Goal: Task Accomplishment & Management: Complete application form

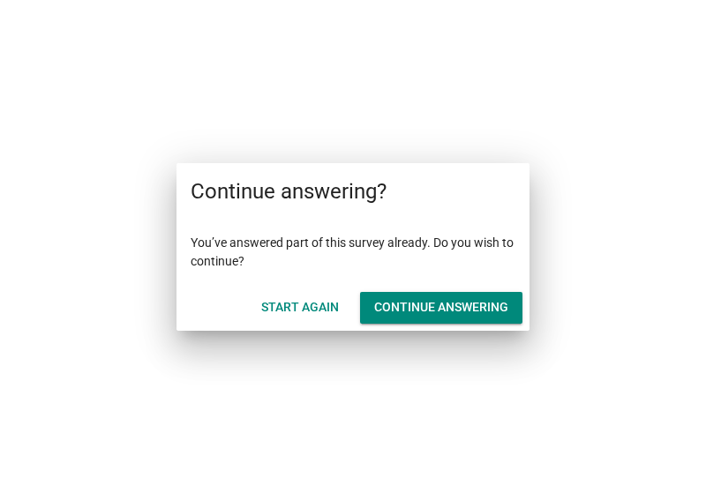
click at [506, 303] on div "Continue answering" at bounding box center [441, 307] width 134 height 19
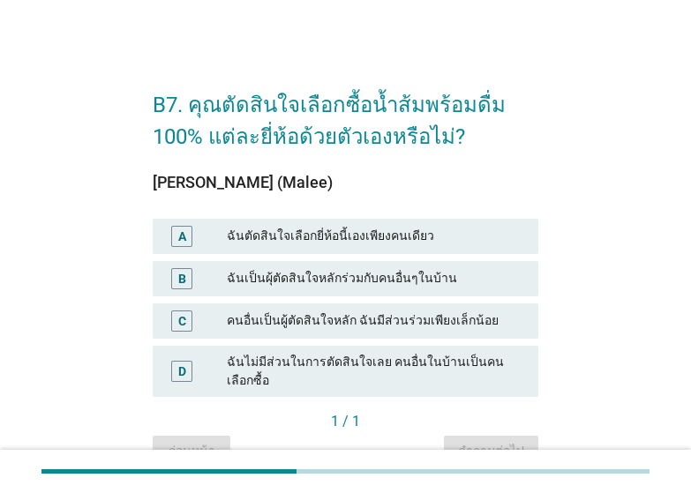
click at [346, 236] on div "ฉันตัดสินใจเลือกยี่ห้อนี้เองเพียงคนเดียว" at bounding box center [375, 236] width 297 height 21
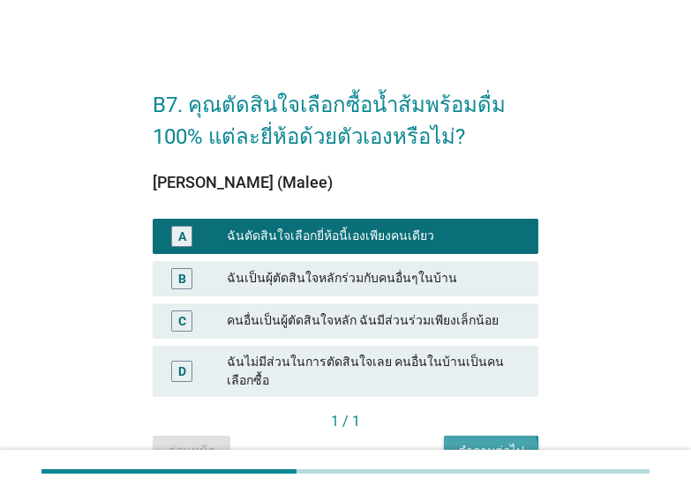
click at [521, 442] on div "คำถามต่อไป" at bounding box center [491, 451] width 66 height 19
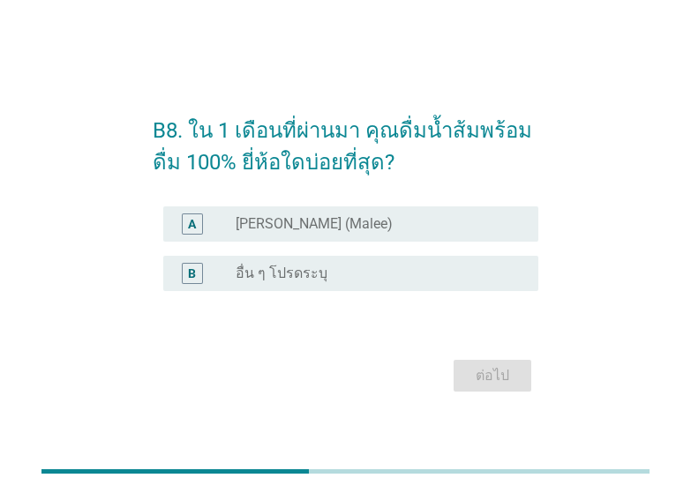
click at [260, 221] on label "[PERSON_NAME] (Malee)" at bounding box center [314, 224] width 157 height 18
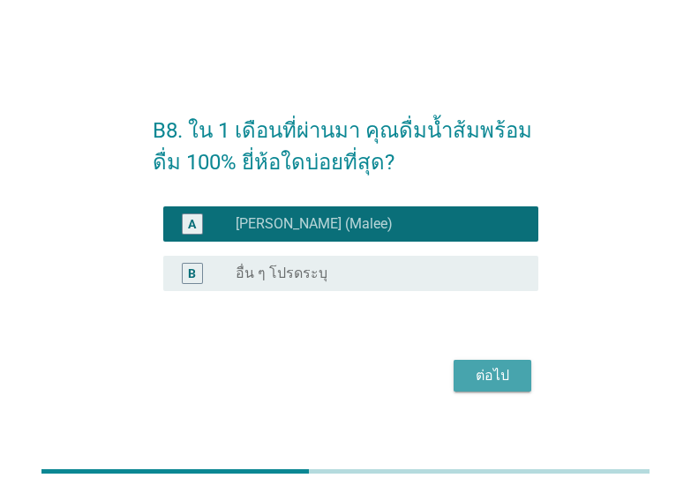
click at [482, 377] on div "ต่อไป" at bounding box center [492, 375] width 49 height 21
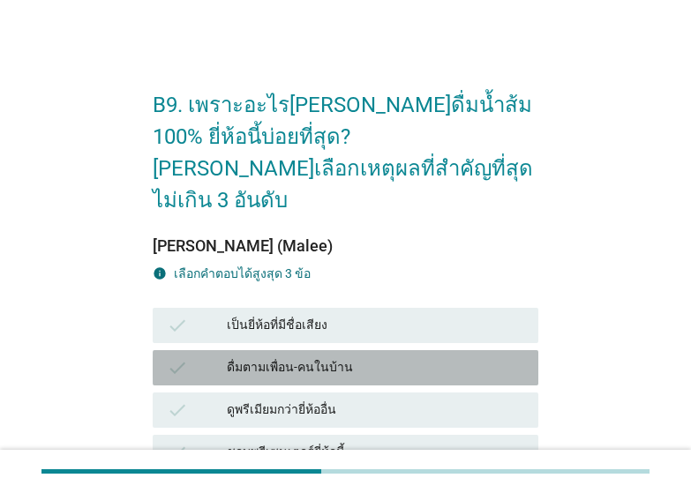
click at [299, 357] on div "ดื่มตามเพื่อน-คนในบ้าน" at bounding box center [375, 367] width 297 height 21
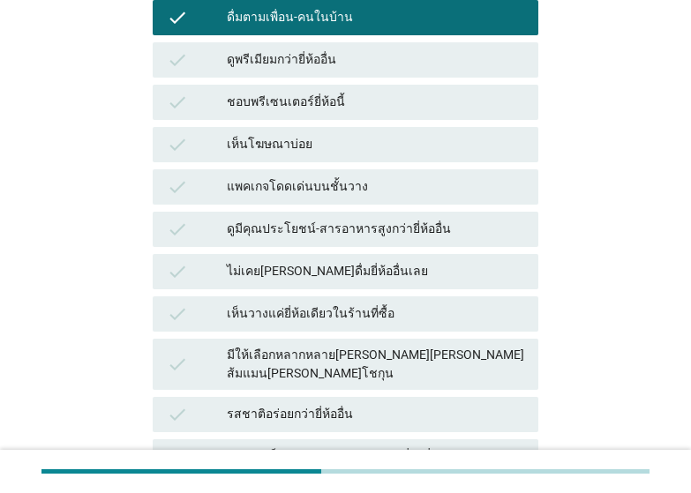
scroll to position [353, 0]
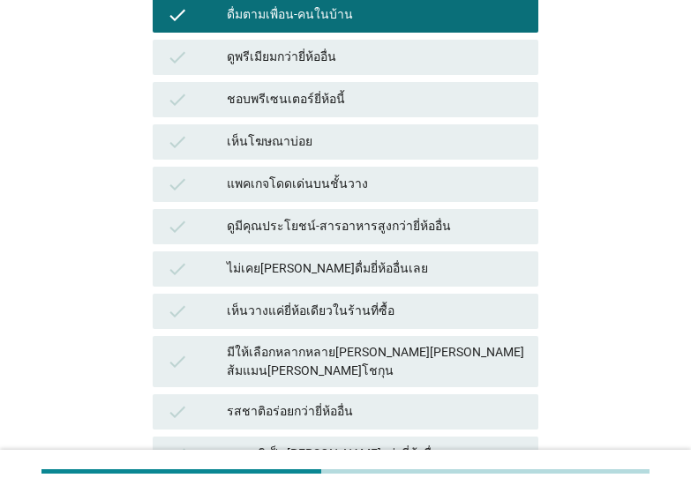
click at [214, 259] on div "check" at bounding box center [196, 269] width 59 height 21
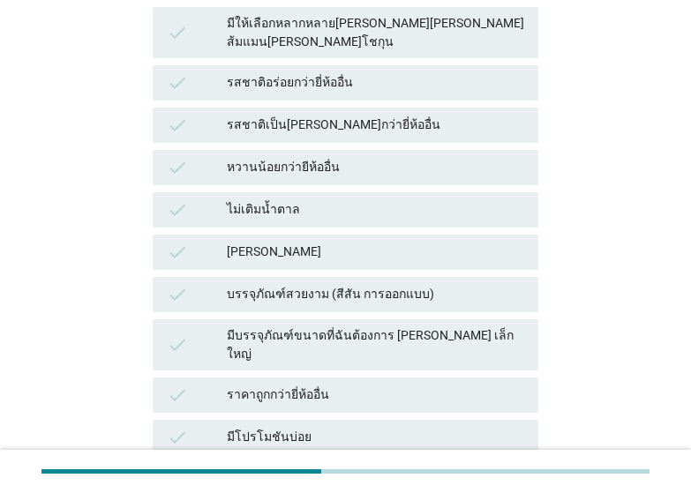
scroll to position [694, 0]
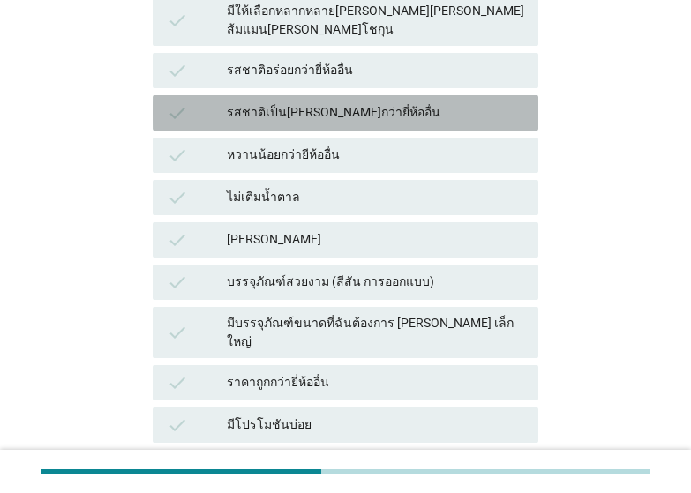
click at [326, 102] on div "รสชาติเป็น[PERSON_NAME]กว่ายี่ห้ออื่น" at bounding box center [375, 112] width 297 height 21
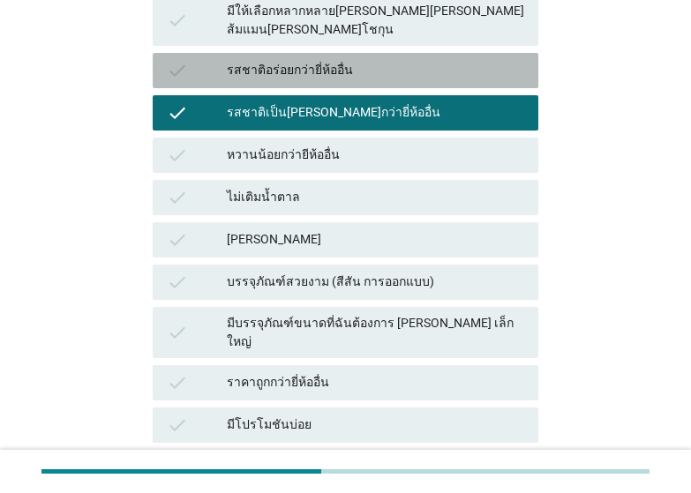
click at [341, 60] on div "รสชาติอร่อยกว่ายี่ห้ออื่น" at bounding box center [375, 70] width 297 height 21
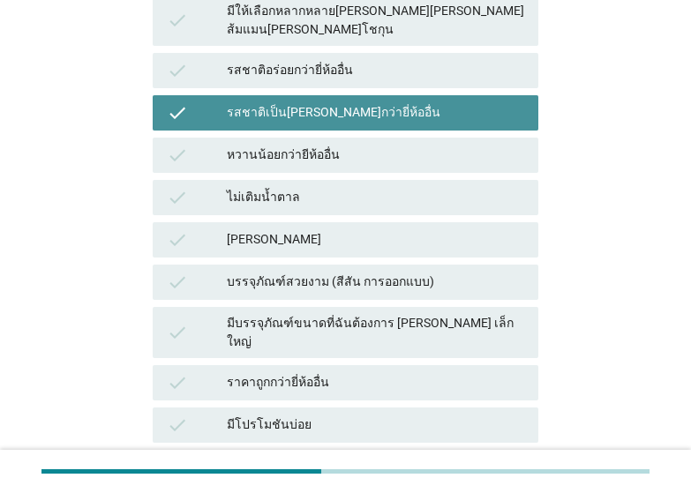
click at [343, 102] on div "รสชาติเป็น[PERSON_NAME]กว่ายี่ห้ออื่น" at bounding box center [375, 112] width 297 height 21
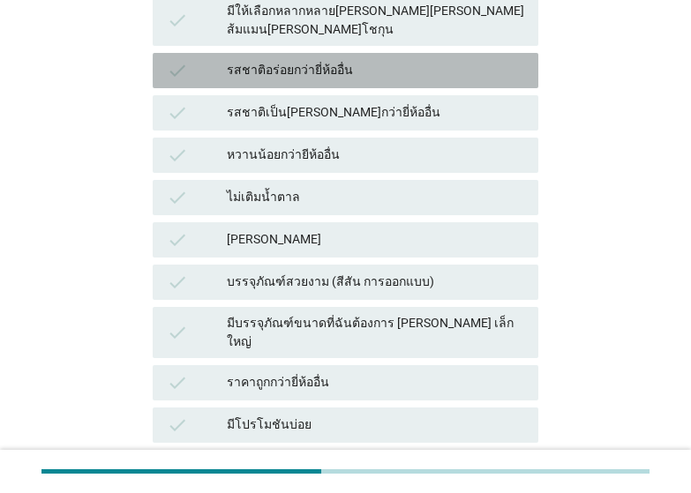
click at [342, 60] on div "รสชาติอร่อยกว่ายี่ห้ออื่น" at bounding box center [375, 70] width 297 height 21
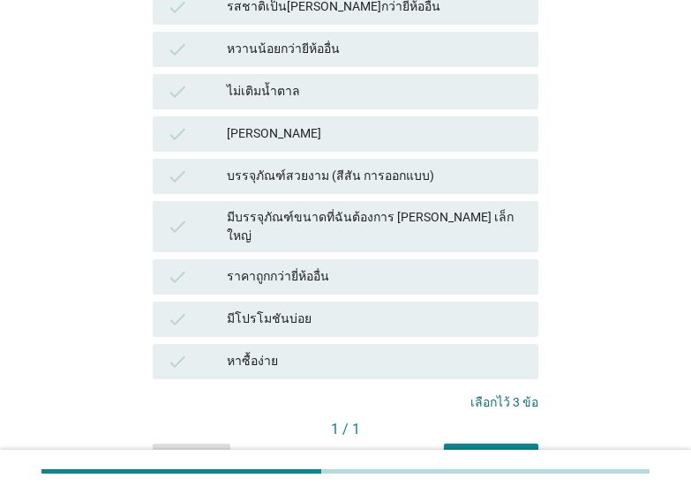
scroll to position [849, 0]
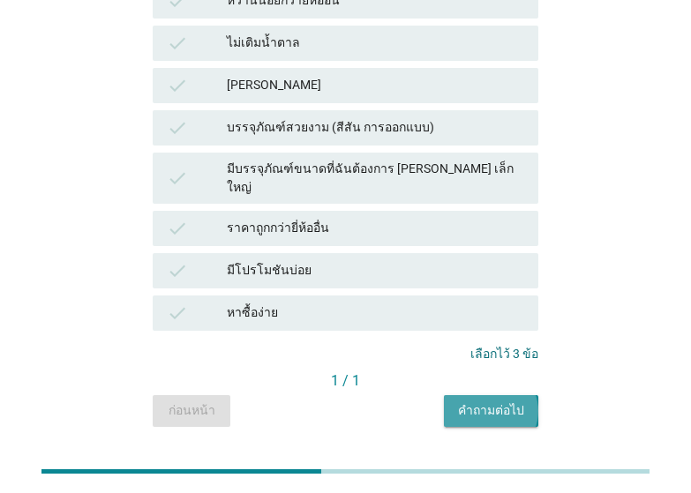
click at [510, 401] on div "คำถามต่อไป" at bounding box center [491, 410] width 66 height 19
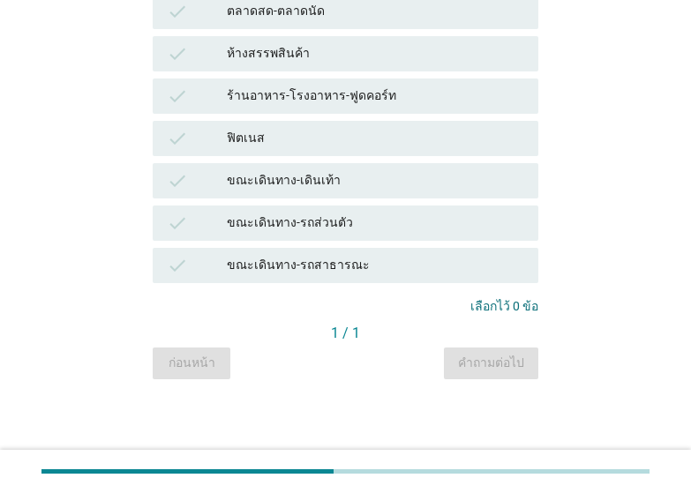
scroll to position [0, 0]
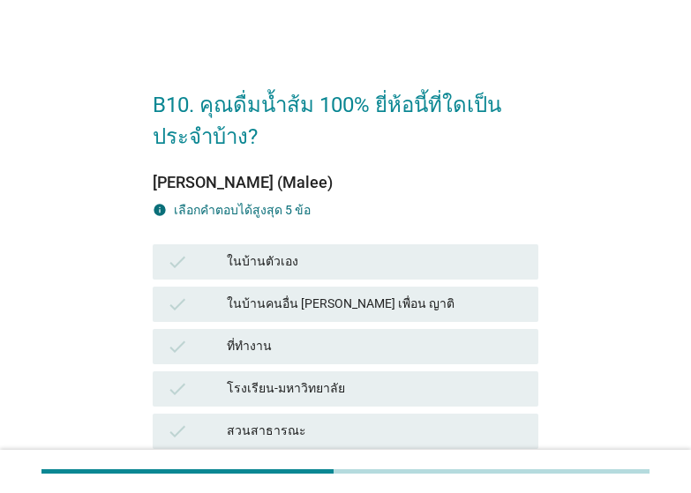
click at [279, 261] on div "ในบ้านตัวเอง" at bounding box center [375, 261] width 297 height 21
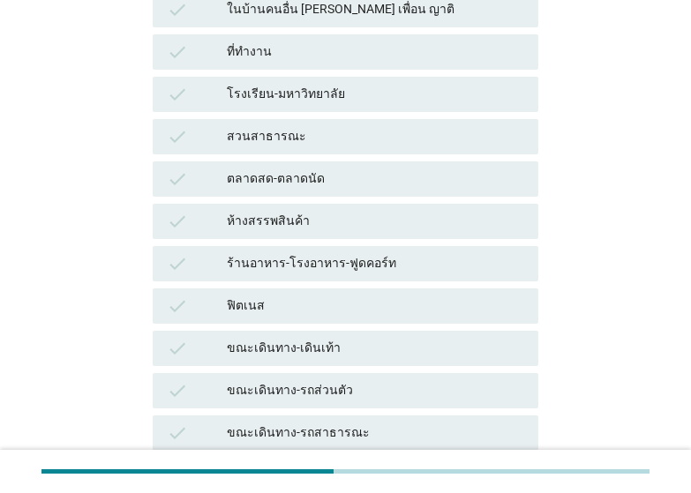
scroll to position [318, 0]
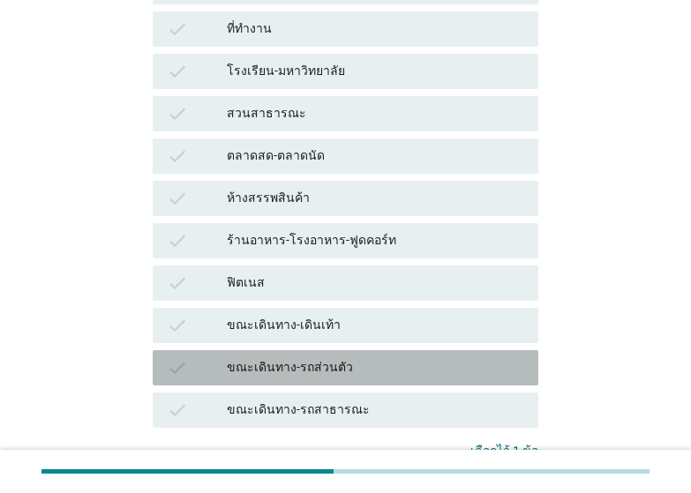
click at [314, 369] on div "ขณะเดินทาง-รถส่วนตัว" at bounding box center [375, 367] width 297 height 21
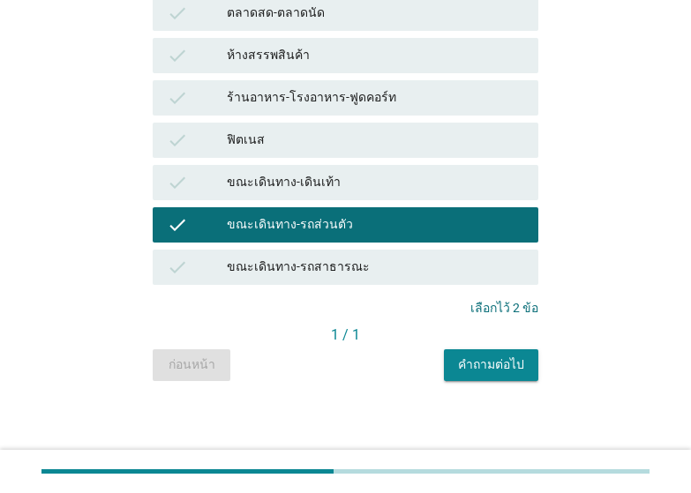
scroll to position [462, 0]
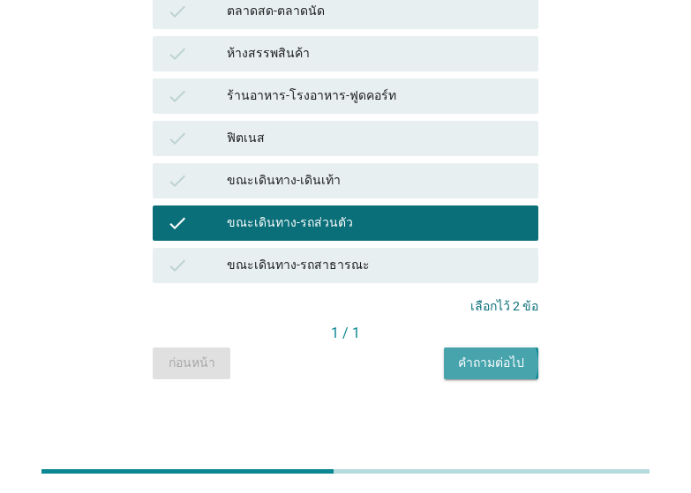
click at [500, 359] on div "คำถามต่อไป" at bounding box center [491, 363] width 66 height 19
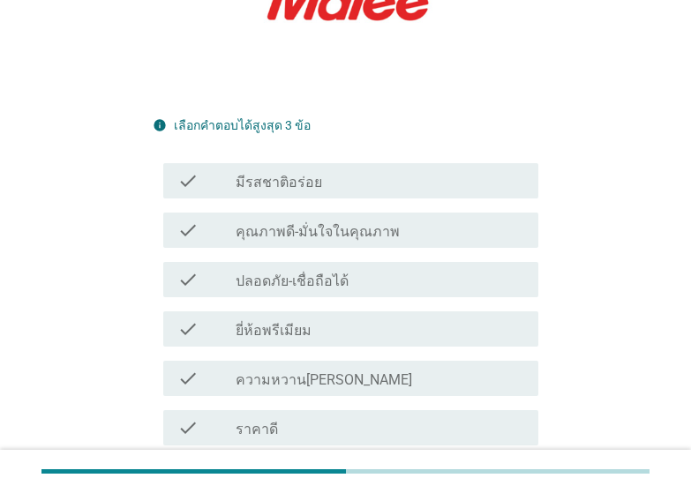
scroll to position [318, 0]
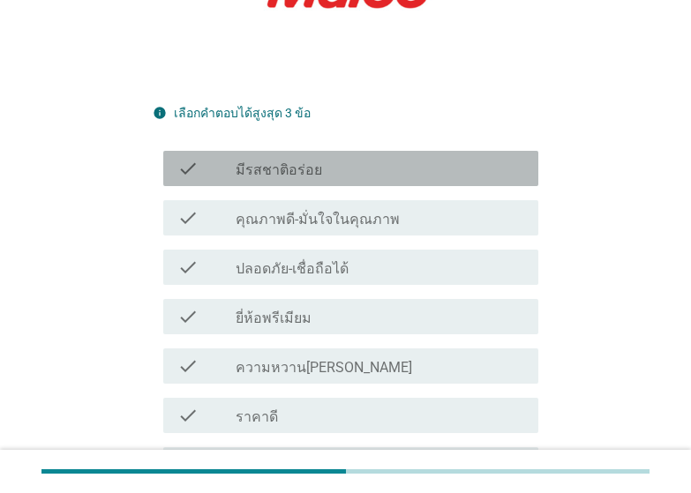
click at [302, 172] on label "มีรสชาติอร่อย" at bounding box center [279, 170] width 86 height 18
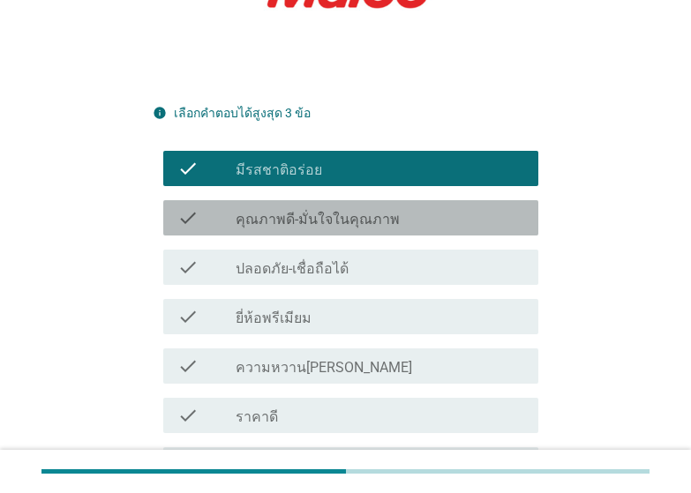
click at [357, 226] on label "คุณภาพดี-มั่นใจในคุณภาพ" at bounding box center [318, 220] width 164 height 18
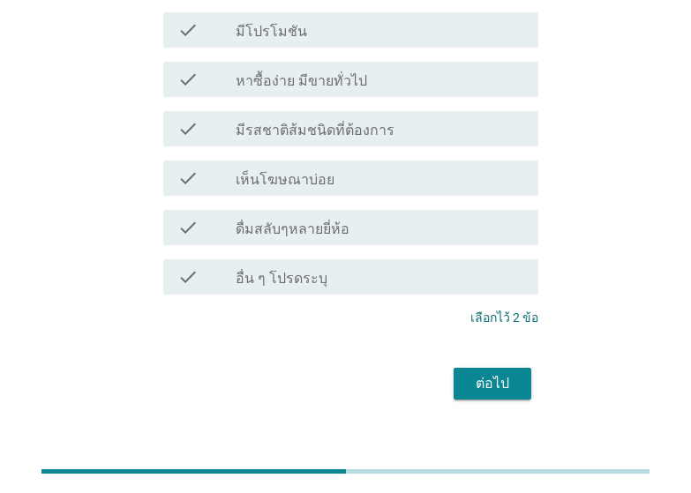
scroll to position [776, 0]
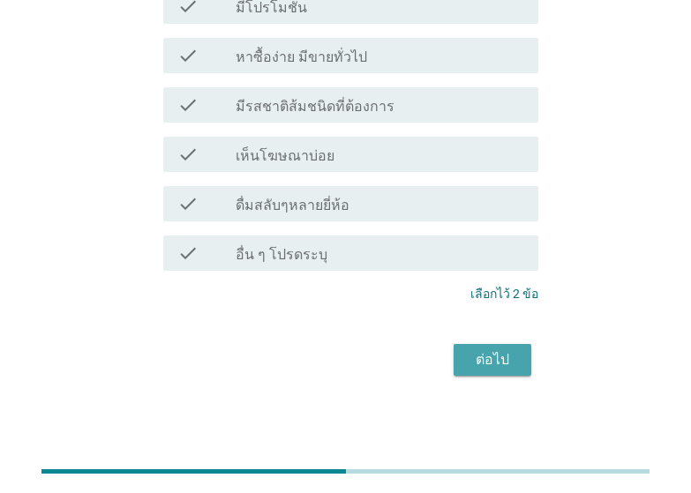
click at [486, 357] on div "ต่อไป" at bounding box center [492, 359] width 49 height 21
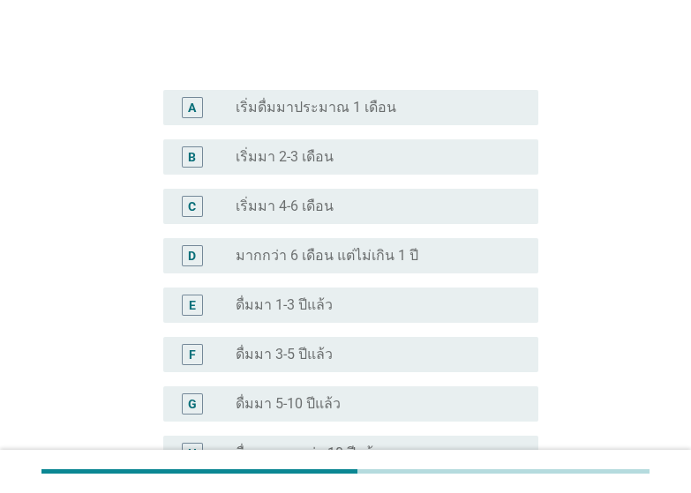
scroll to position [388, 0]
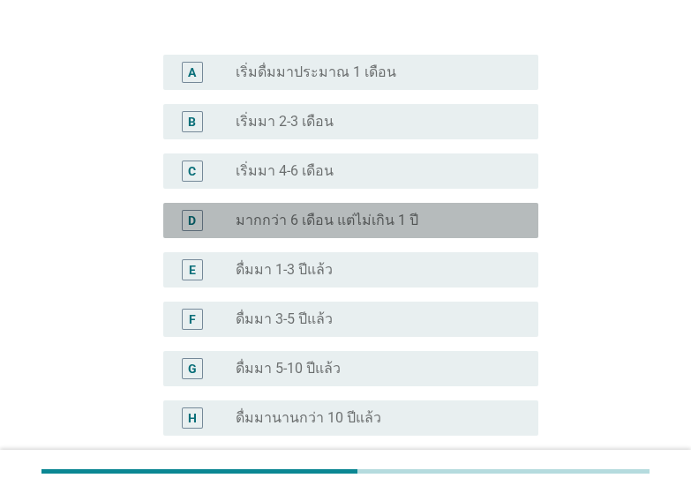
click at [320, 212] on label "มากกว่า 6 เดือน แต่ไม่เกิน 1 ปี" at bounding box center [327, 221] width 183 height 18
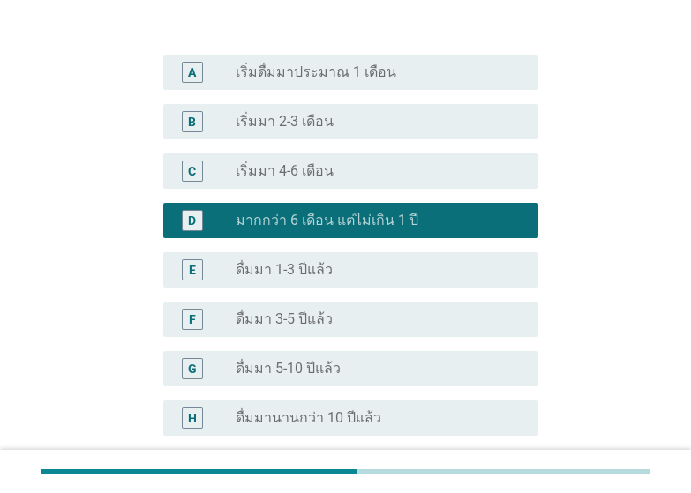
click at [317, 261] on label "ดื่มมา 1-3 ปีแล้ว" at bounding box center [284, 270] width 97 height 18
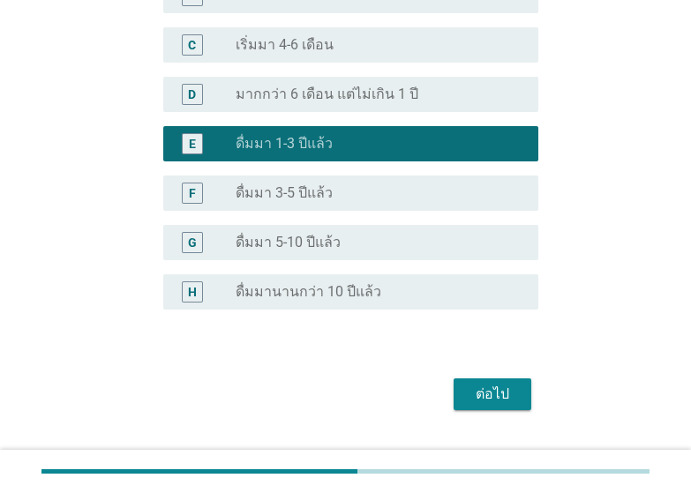
scroll to position [520, 0]
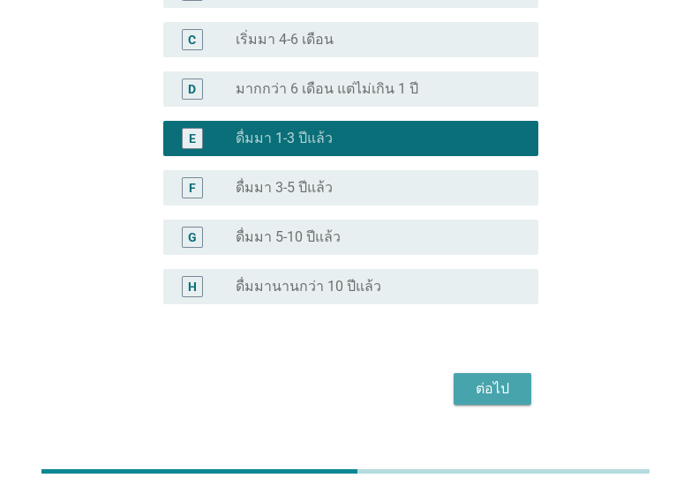
click at [505, 378] on div "ต่อไป" at bounding box center [492, 388] width 49 height 21
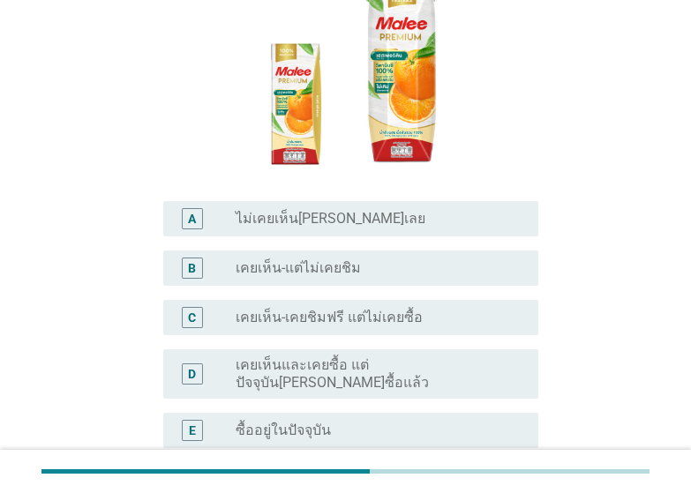
scroll to position [247, 0]
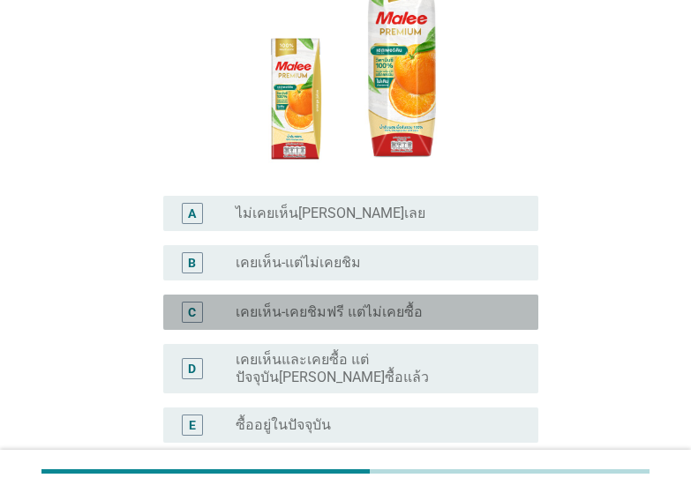
click at [350, 304] on label "เคยเห็น-เคยชิมฟรี แต่ไม่เคยซื้อ" at bounding box center [329, 313] width 187 height 18
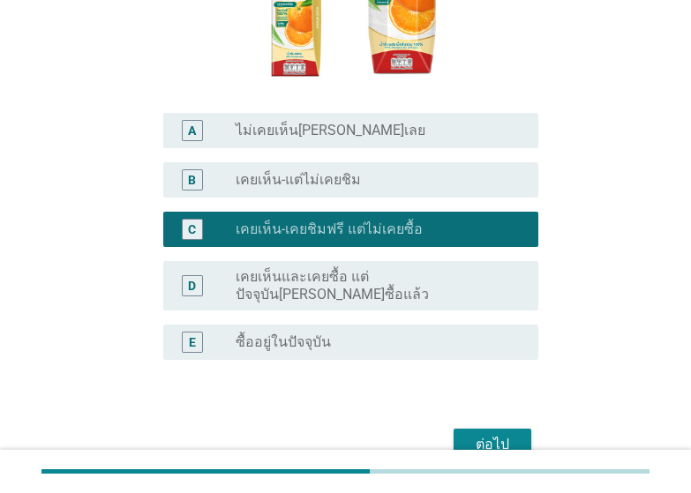
scroll to position [353, 0]
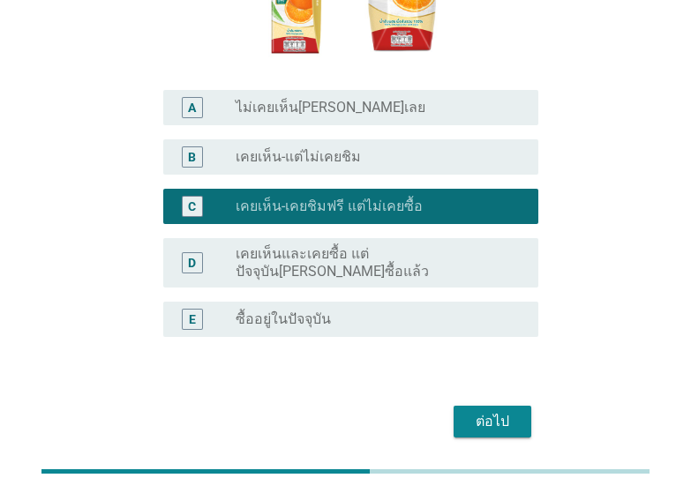
click at [498, 411] on div "ต่อไป" at bounding box center [492, 421] width 49 height 21
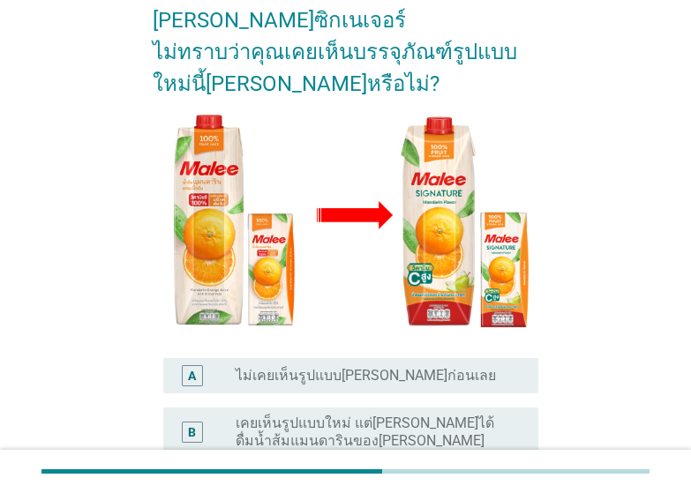
scroll to position [247, 0]
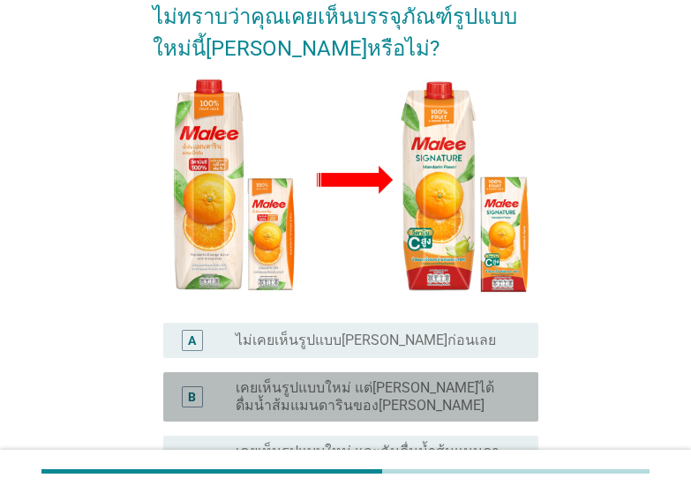
click at [392, 379] on label "เคยเห็นรูปแบบใหม่ แต่[PERSON_NAME]ได้ดื่มน้ำส้มแมนดารินของ[PERSON_NAME]" at bounding box center [373, 396] width 274 height 35
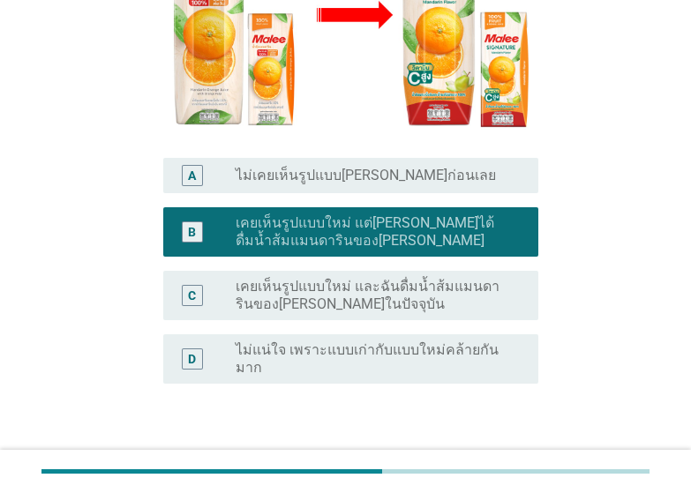
scroll to position [423, 0]
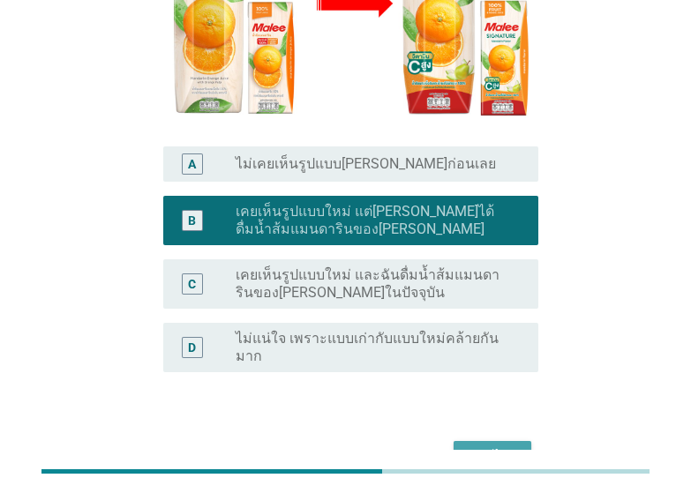
click at [504, 446] on div "ต่อไป" at bounding box center [492, 456] width 49 height 21
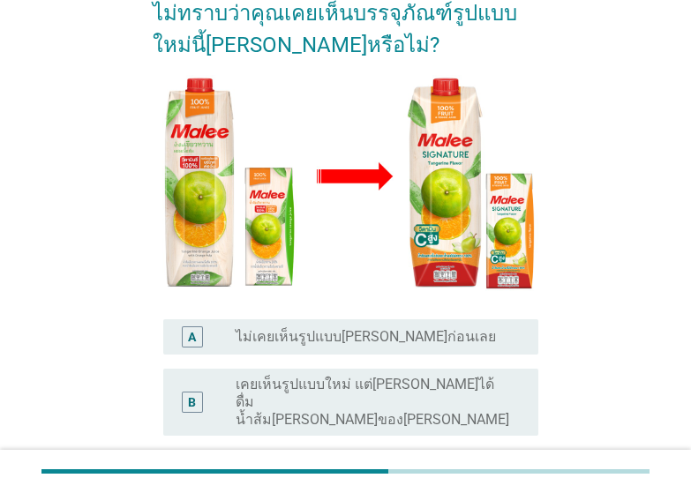
scroll to position [318, 0]
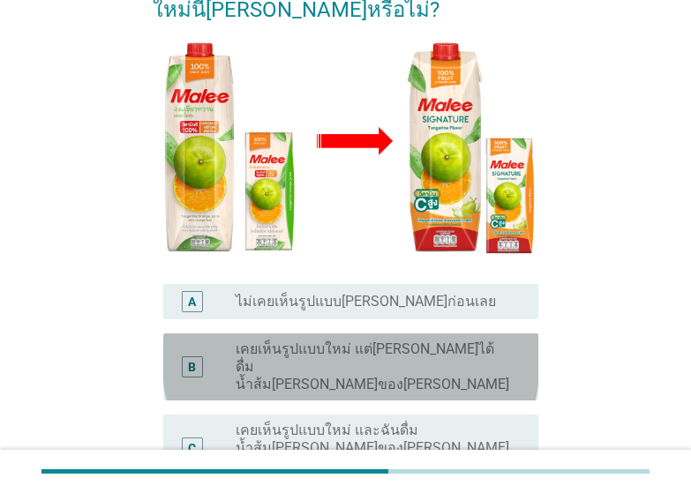
click at [363, 341] on label "เคยเห็นรูปแบบใหม่ แต่[PERSON_NAME]ได้ดื่มน้ำส้ม[PERSON_NAME]ของ[PERSON_NAME]" at bounding box center [373, 367] width 274 height 53
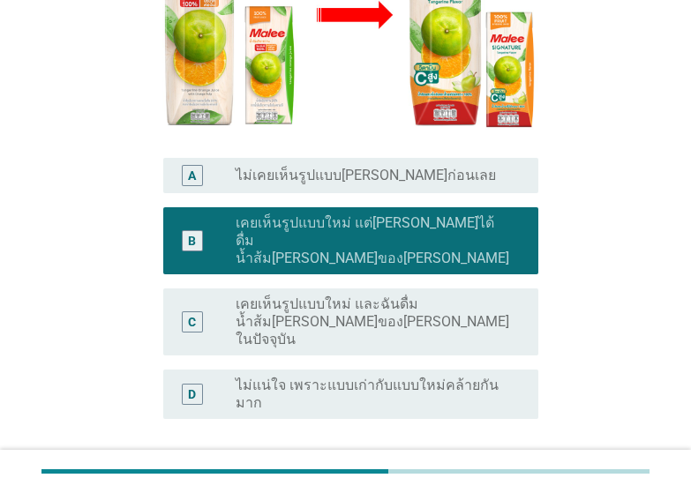
scroll to position [477, 0]
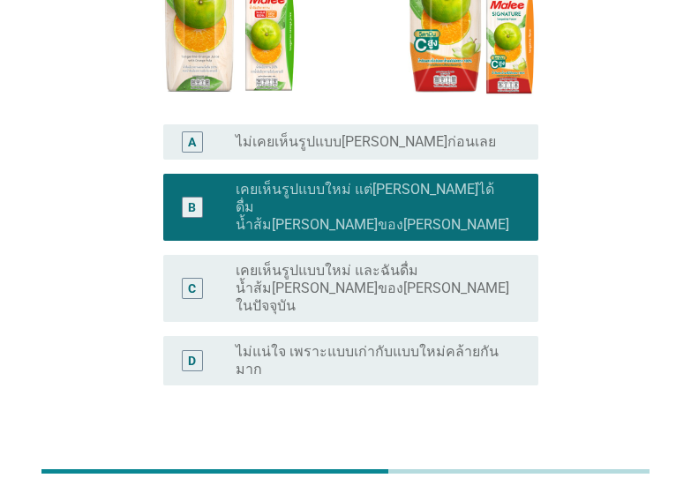
click at [516, 460] on div "ต่อไป" at bounding box center [492, 470] width 49 height 21
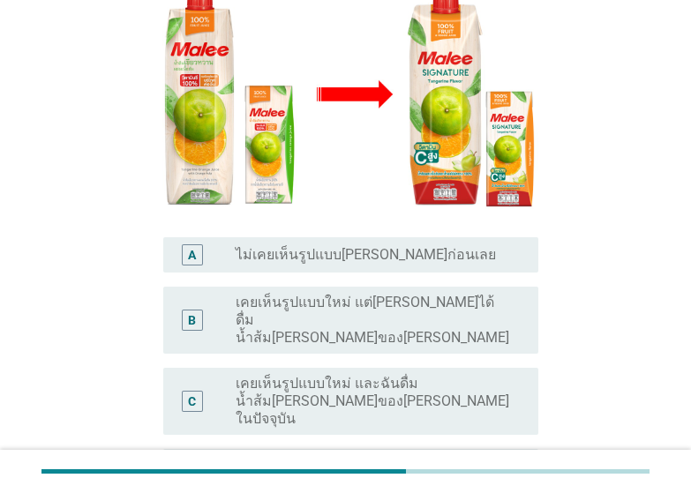
scroll to position [412, 0]
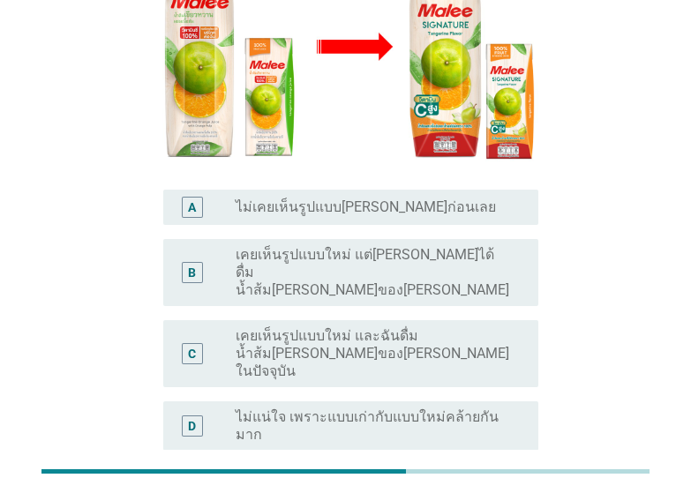
click at [399, 246] on label "เคยเห็นรูปแบบใหม่ แต่[PERSON_NAME]ได้ดื่มน้ำส้ม[PERSON_NAME]ของ[PERSON_NAME]" at bounding box center [373, 272] width 274 height 53
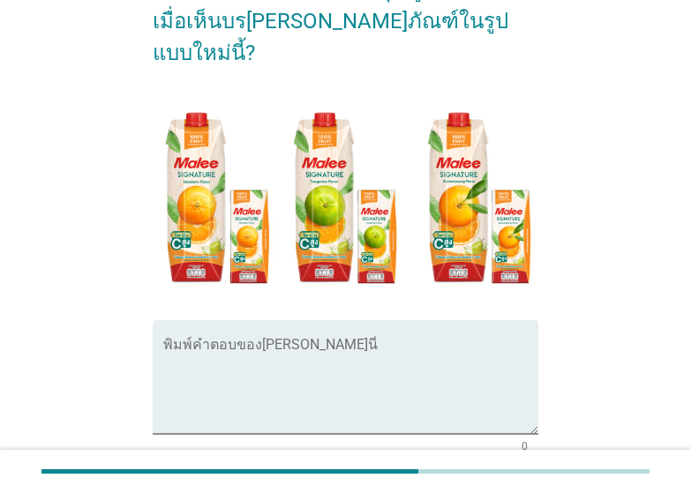
scroll to position [212, 0]
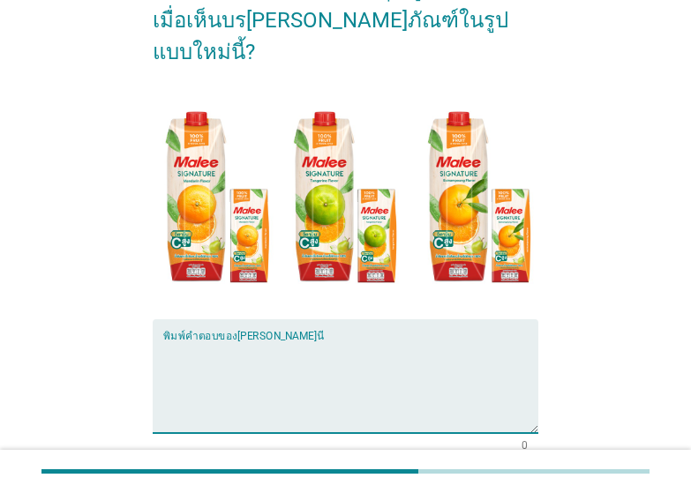
click at [384, 341] on textarea "พิมพ์คำตอบของคุณ ที่นี่" at bounding box center [350, 387] width 375 height 93
type textarea "F"
type textarea "ดูมีสีสันดี น่าสนใจ ทำให้อยากซื้อ"
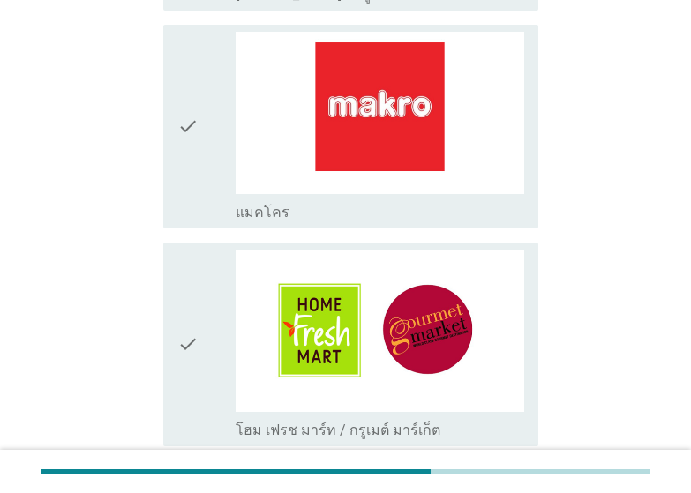
scroll to position [863, 0]
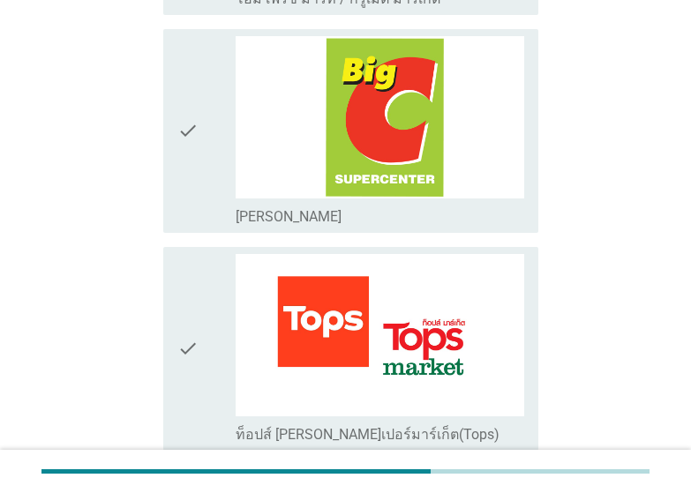
click at [214, 146] on div "check" at bounding box center [205, 131] width 57 height 190
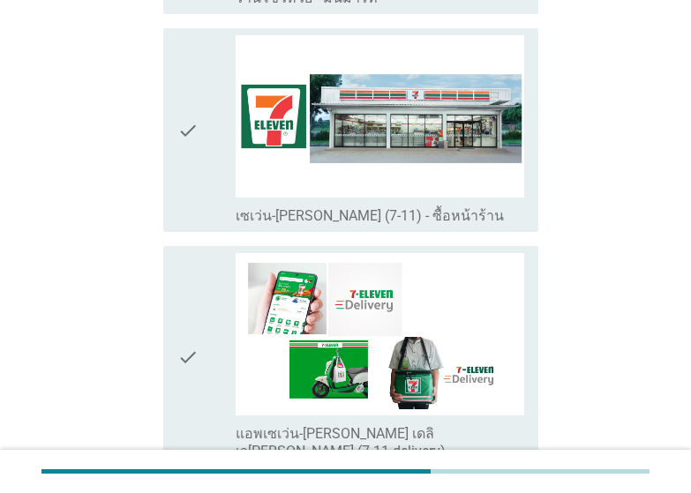
scroll to position [2757, 0]
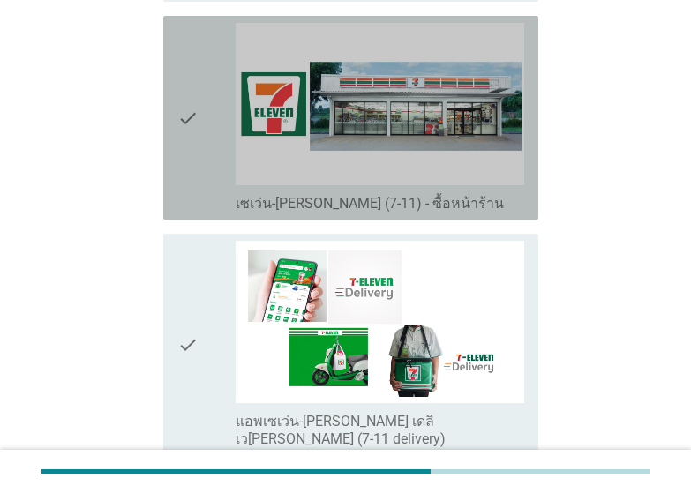
click at [188, 66] on icon "check" at bounding box center [187, 118] width 21 height 190
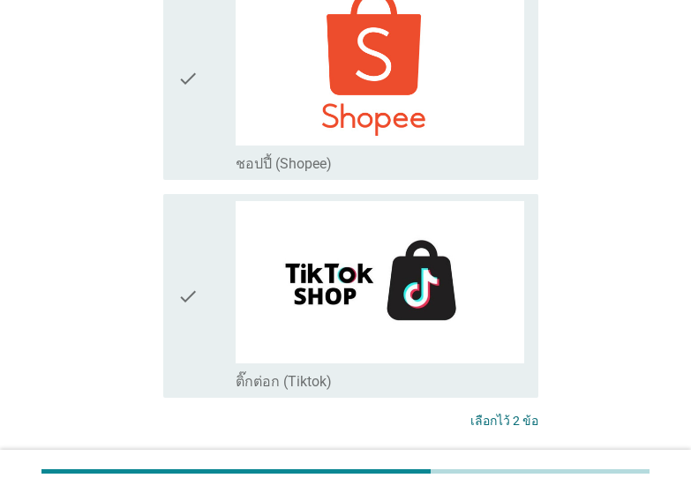
scroll to position [3998, 0]
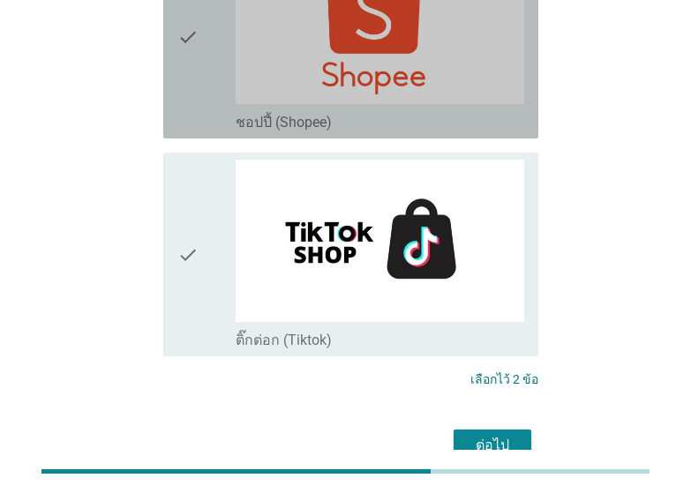
click at [182, 8] on icon "check" at bounding box center [187, 37] width 21 height 190
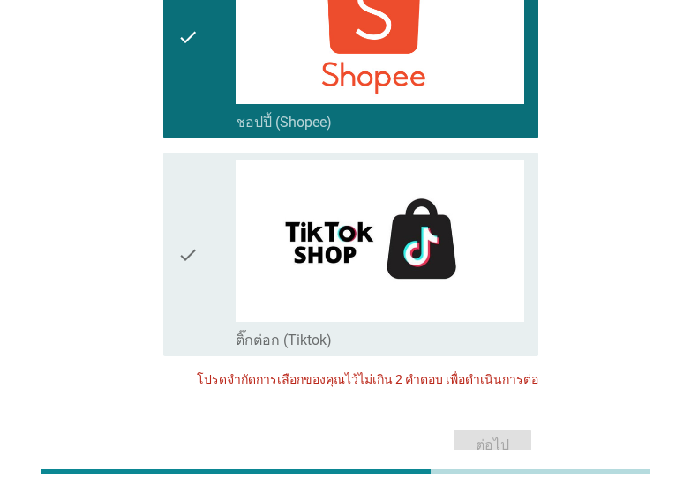
click at [195, 15] on icon "check" at bounding box center [187, 37] width 21 height 190
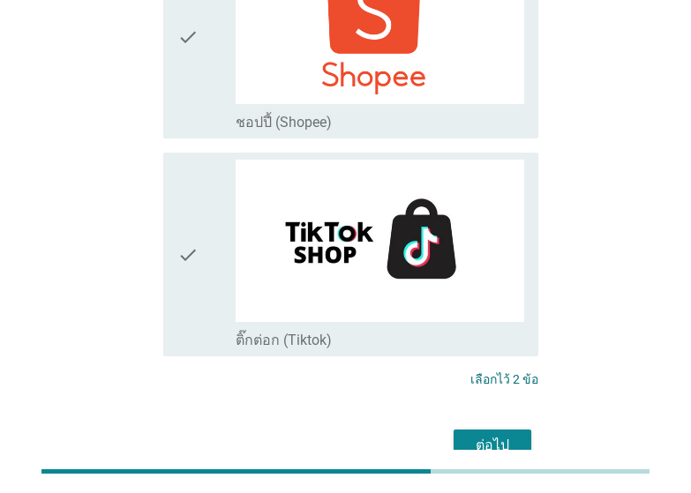
click at [489, 435] on div "ต่อไป" at bounding box center [492, 445] width 49 height 21
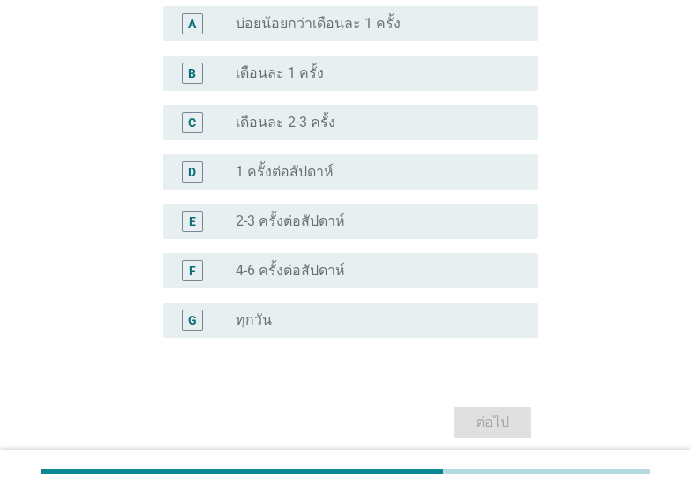
scroll to position [176, 0]
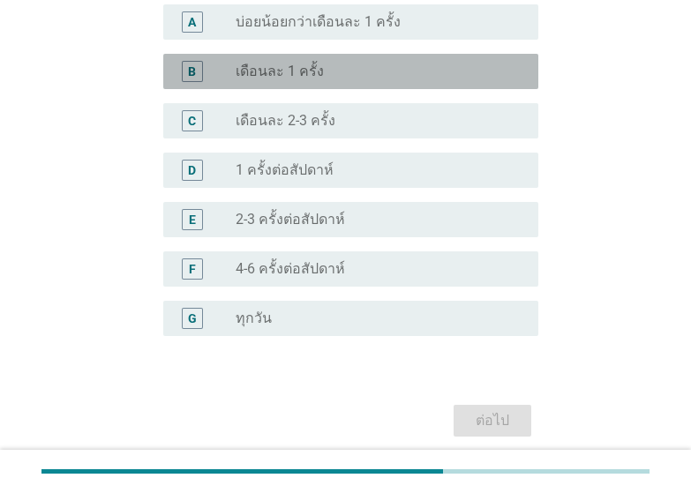
click at [275, 65] on label "เดือนละ 1 ครั้ง" at bounding box center [280, 72] width 88 height 18
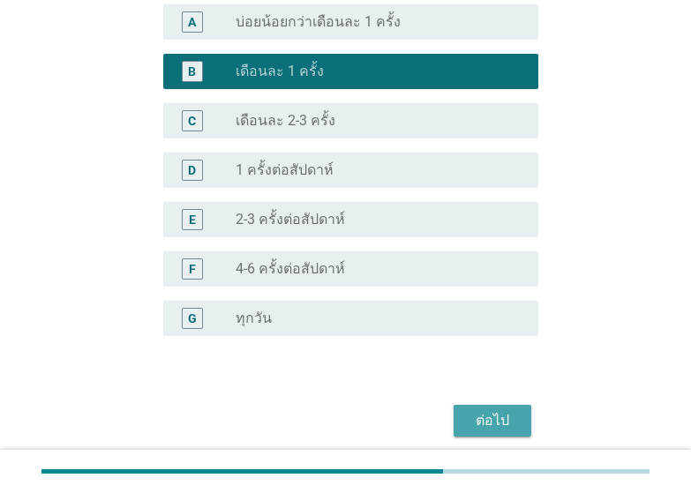
click at [506, 412] on div "ต่อไป" at bounding box center [492, 420] width 49 height 21
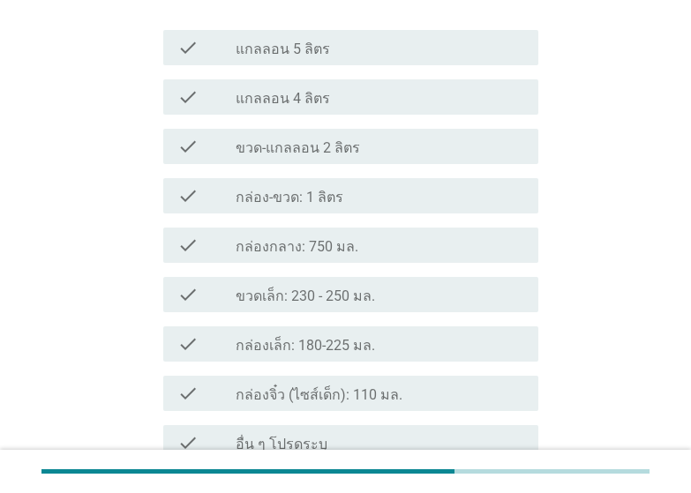
scroll to position [0, 0]
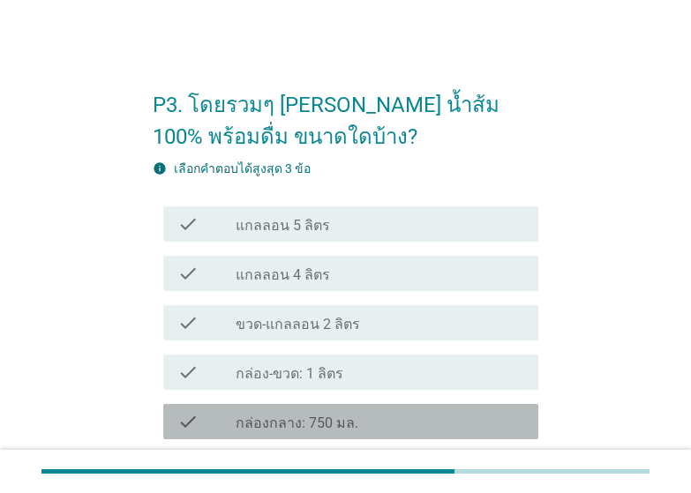
click at [375, 414] on div "check_box_outline_blank กล่องกลาง: 750 มล." at bounding box center [380, 421] width 289 height 21
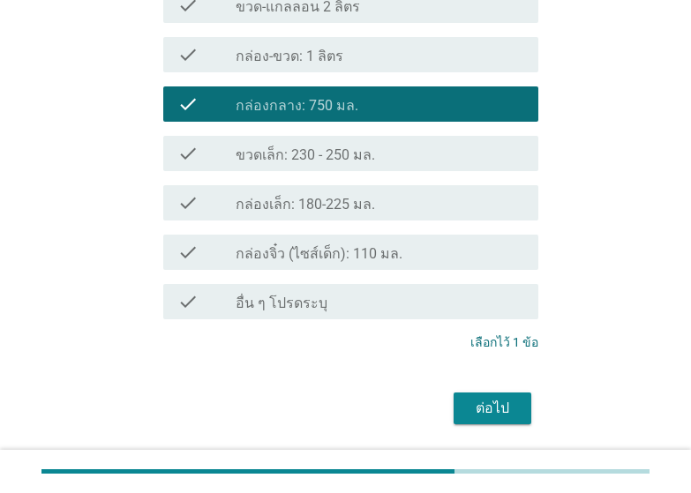
scroll to position [353, 0]
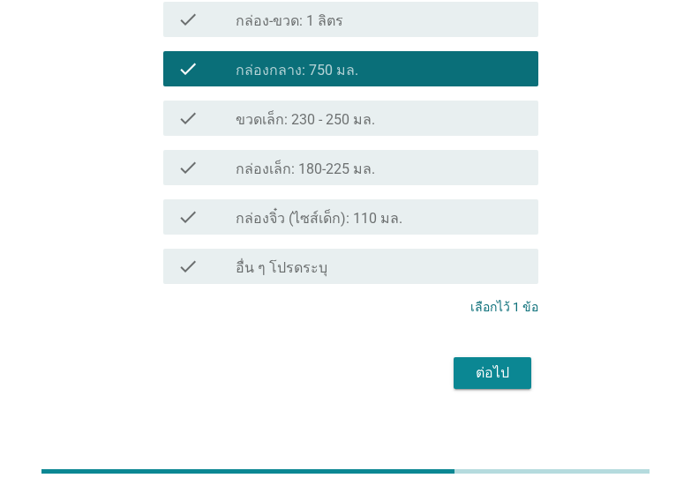
click at [509, 369] on div "ต่อไป" at bounding box center [492, 373] width 49 height 21
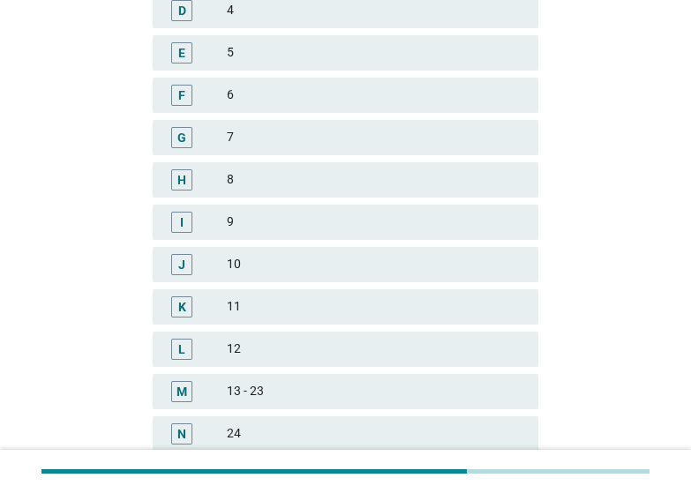
scroll to position [0, 0]
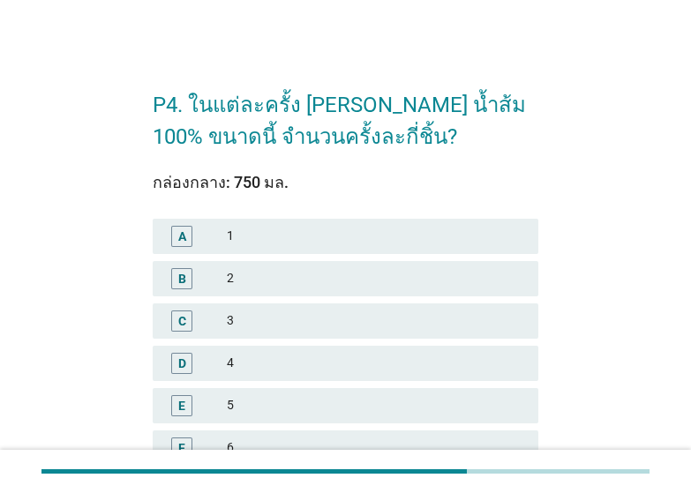
click at [343, 271] on div "2" at bounding box center [375, 278] width 297 height 21
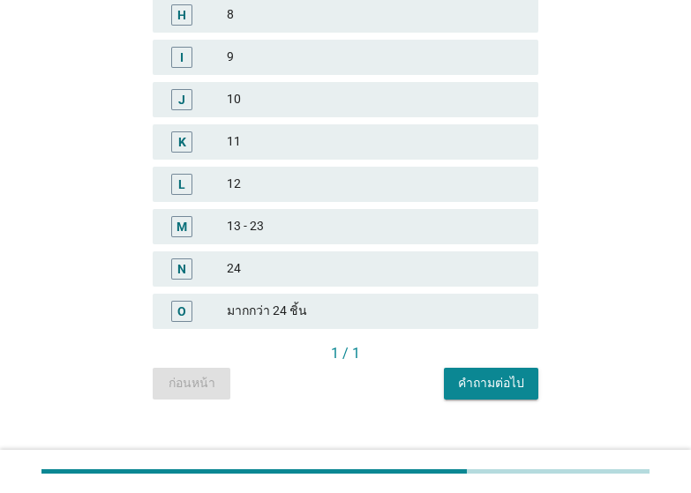
scroll to position [538, 0]
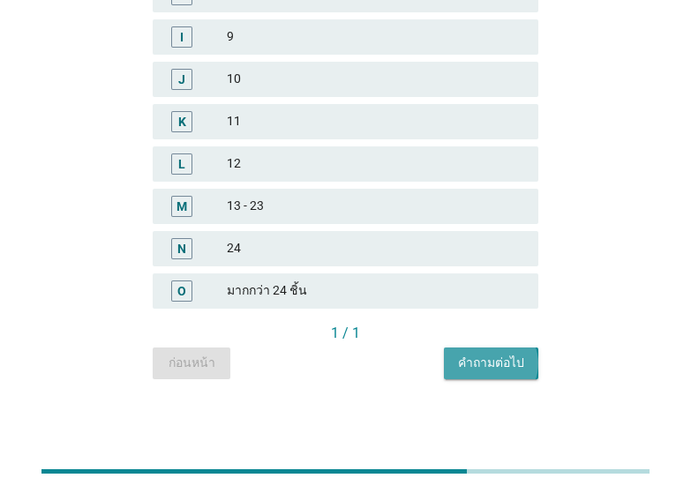
click at [523, 368] on div "คำถามต่อไป" at bounding box center [491, 363] width 66 height 19
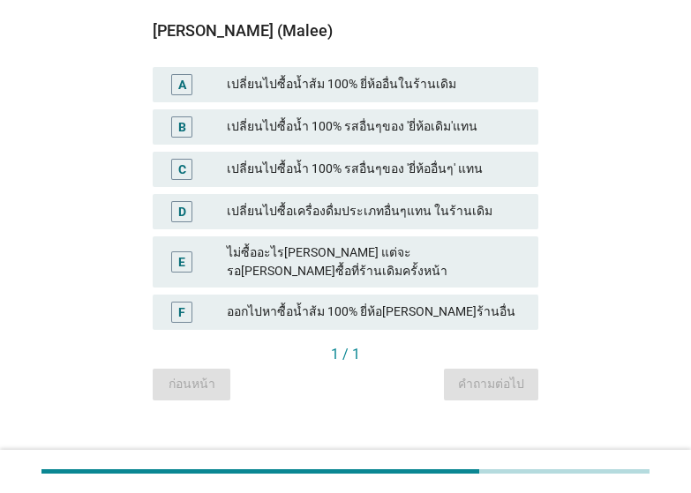
scroll to position [189, 0]
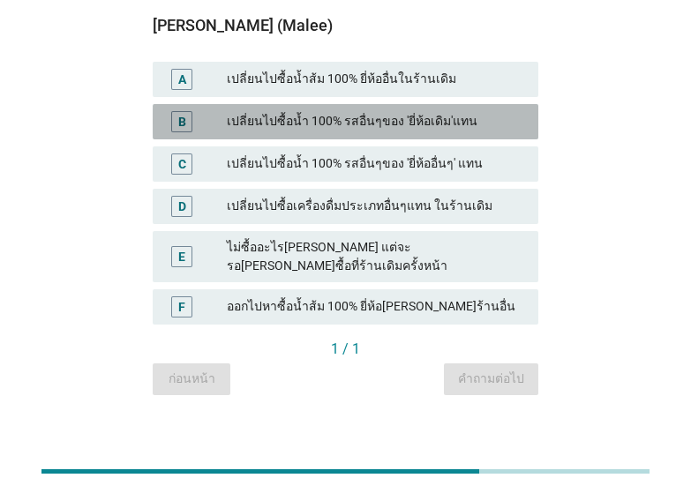
click at [316, 124] on div "เปลี่ยนไปซื้อน้ำ 100% รสอื่นๆของ 'ยี่ห้อเดิม'แทน" at bounding box center [375, 121] width 297 height 21
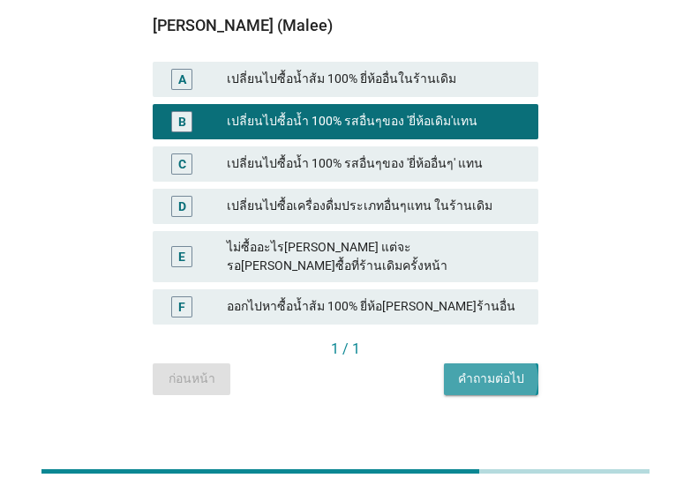
click at [500, 370] on div "คำถามต่อไป" at bounding box center [491, 379] width 66 height 19
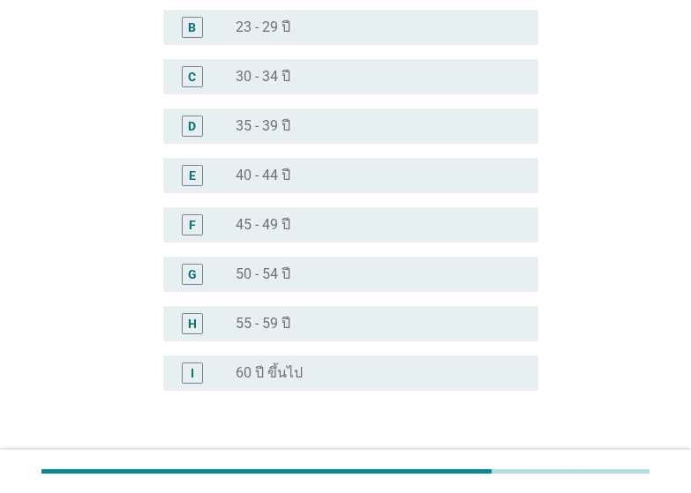
scroll to position [0, 0]
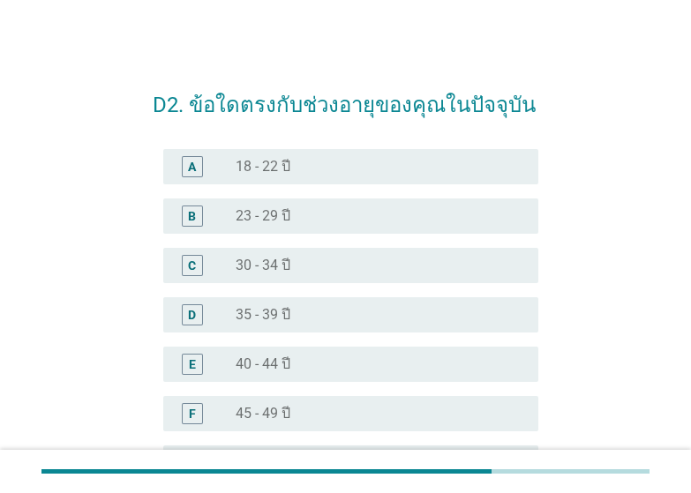
click at [294, 416] on div "radio_button_unchecked 45 - 49 ปี" at bounding box center [373, 414] width 274 height 18
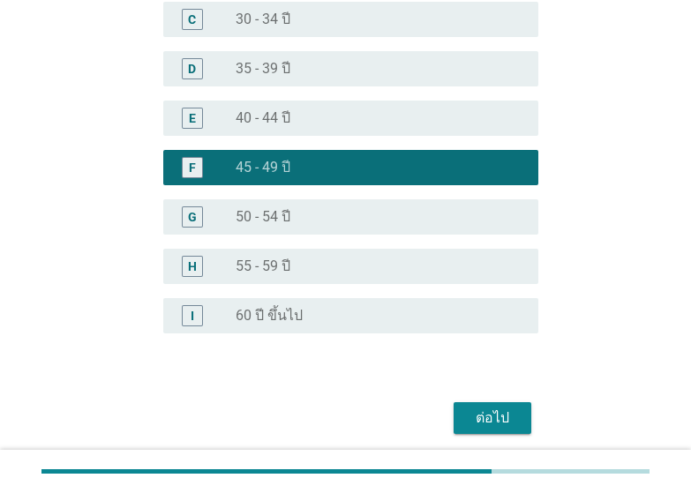
scroll to position [247, 0]
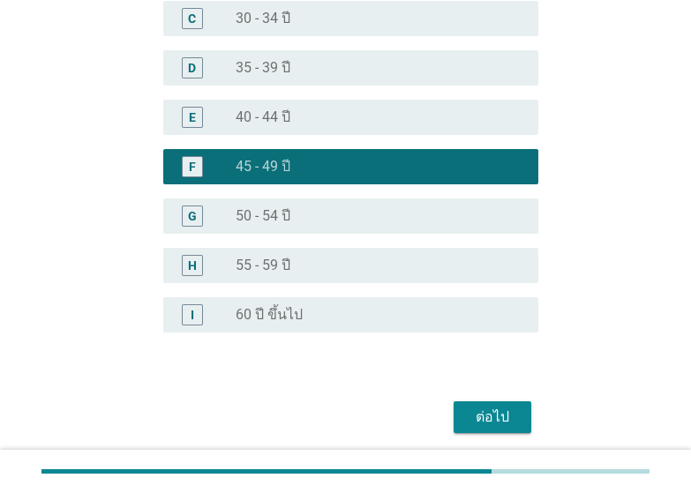
click at [518, 413] on button "ต่อไป" at bounding box center [492, 417] width 78 height 32
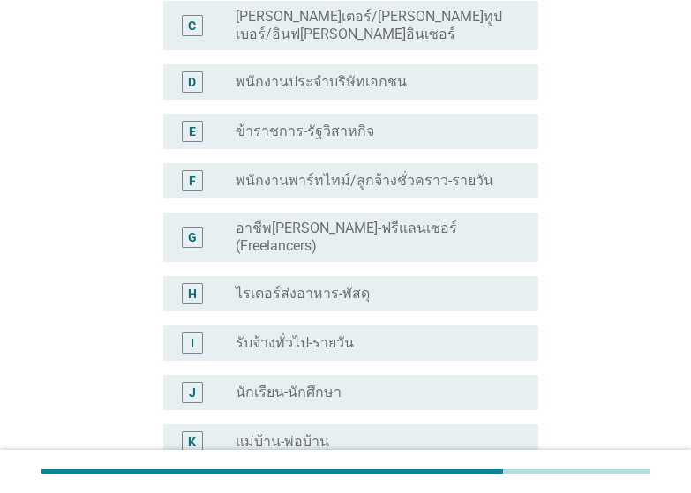
scroll to position [0, 0]
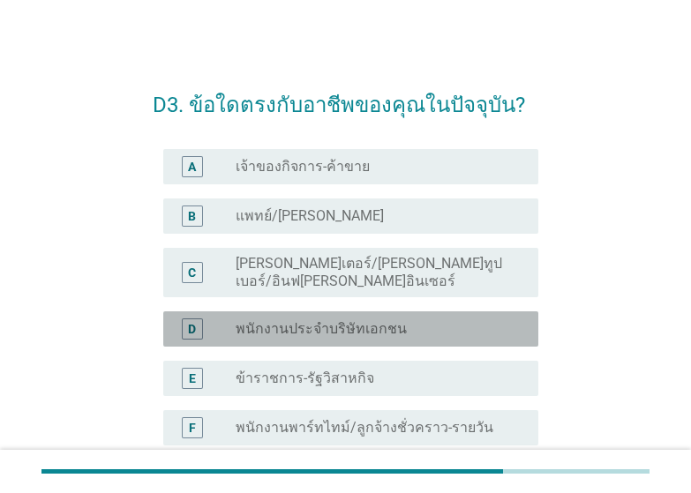
click at [364, 320] on label "พนักงานประจำบริษัทเอกชน" at bounding box center [321, 329] width 171 height 18
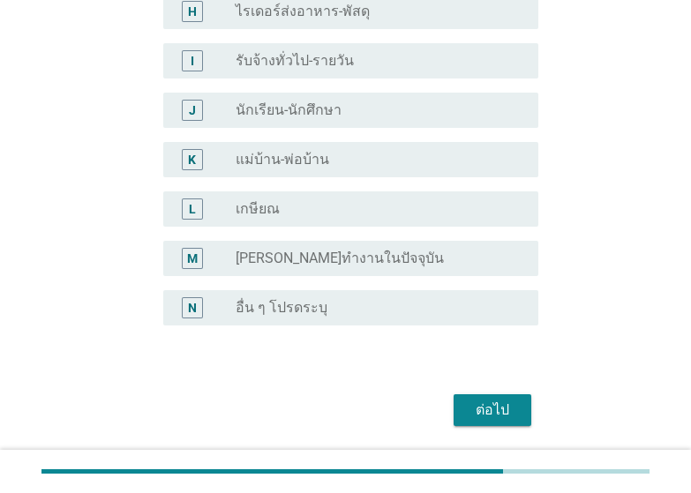
scroll to position [553, 0]
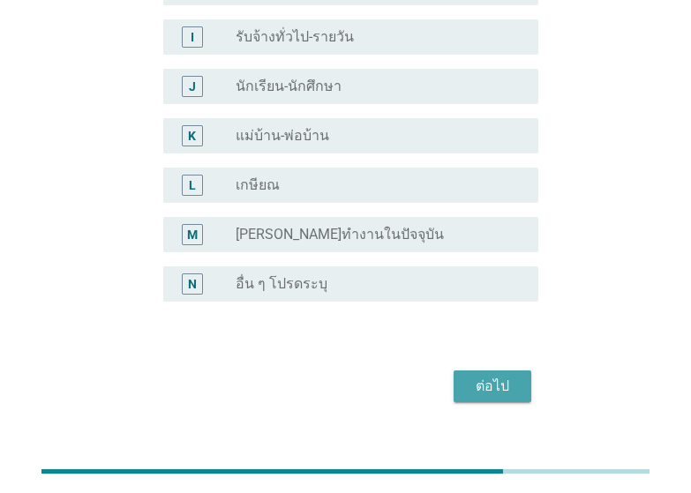
click at [490, 376] on div "ต่อไป" at bounding box center [492, 386] width 49 height 21
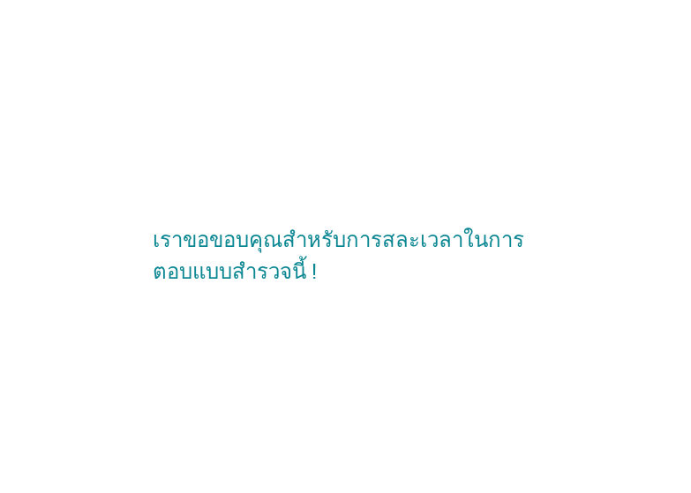
scroll to position [0, 0]
